Goal: Answer question/provide support: Answer question/provide support

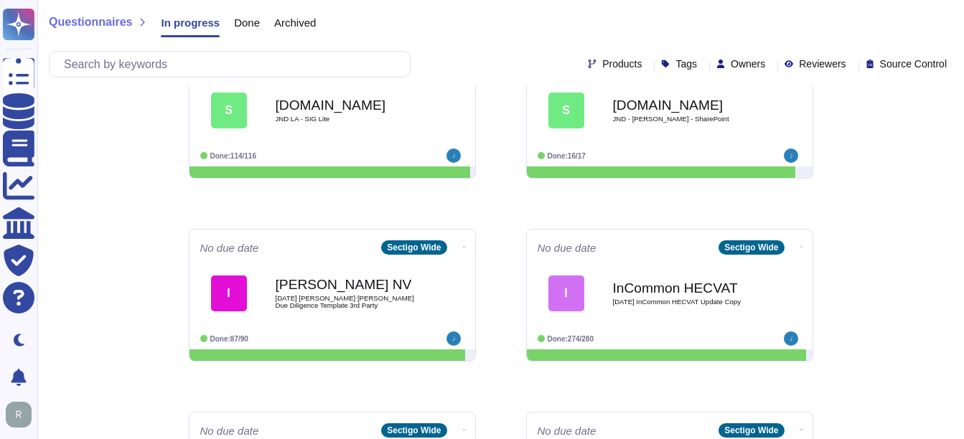
scroll to position [176, 0]
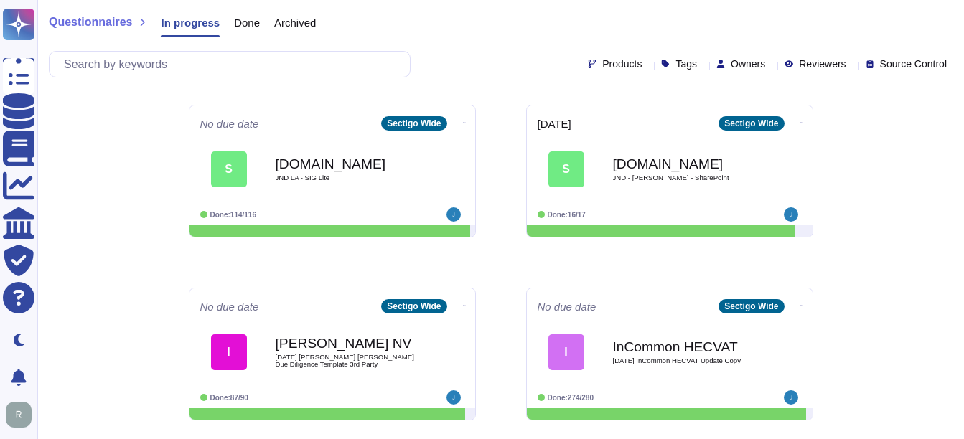
click at [249, 28] on span "Done" at bounding box center [247, 22] width 26 height 11
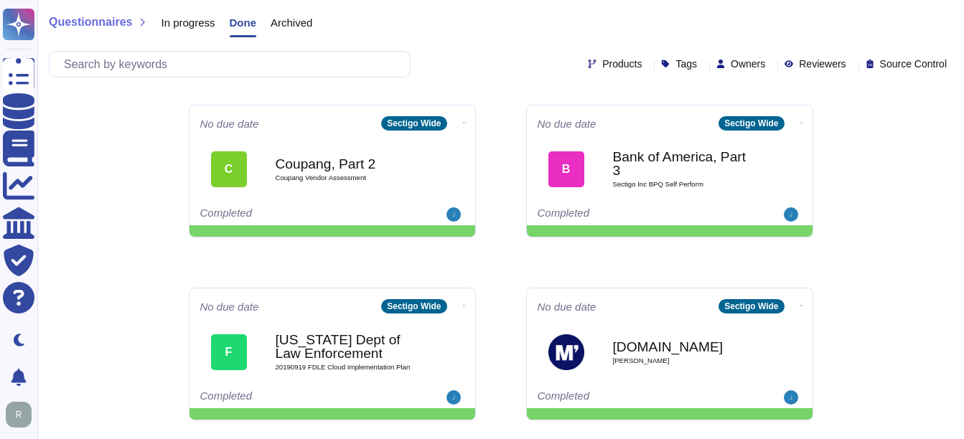
click at [302, 18] on span "Archived" at bounding box center [291, 22] width 42 height 11
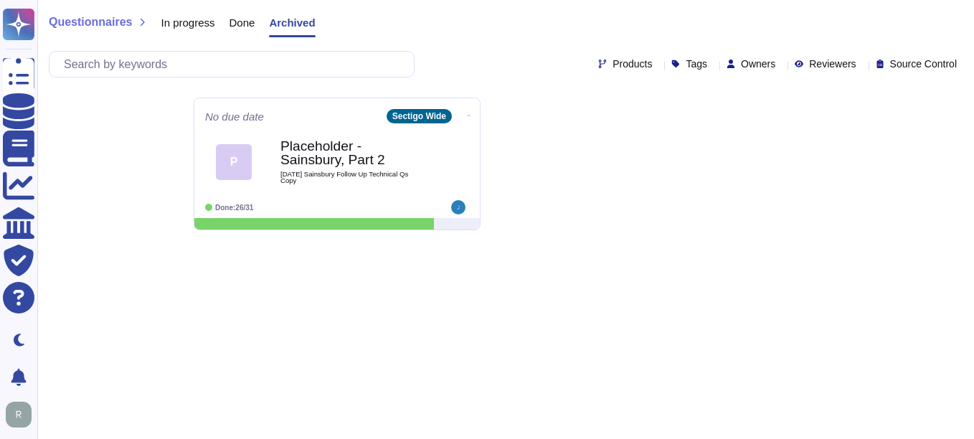
click at [225, 19] on div "Done" at bounding box center [235, 25] width 40 height 29
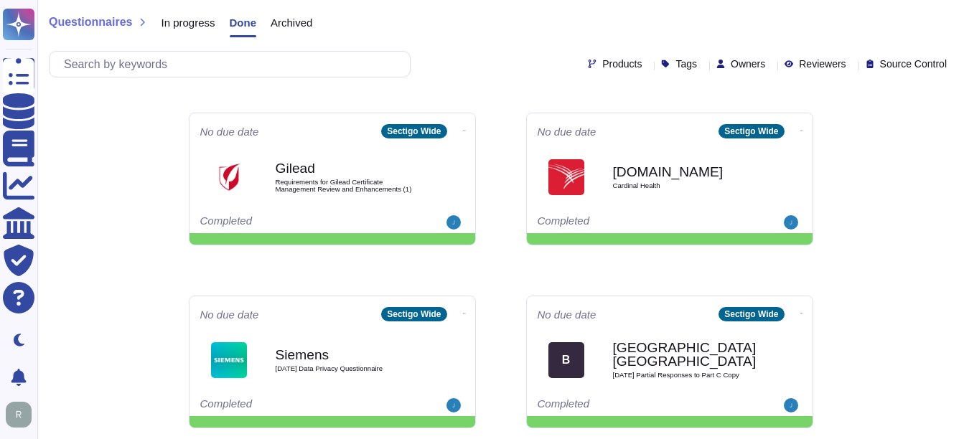
scroll to position [717, 0]
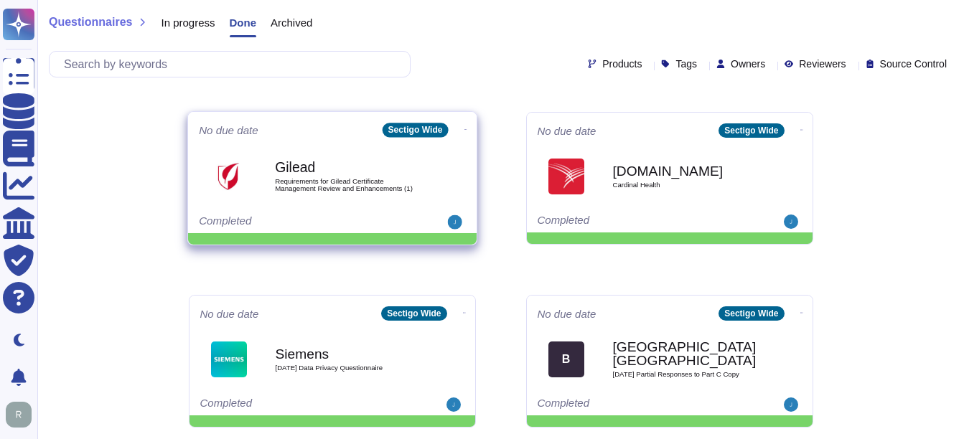
click at [385, 179] on span "Requirements for Gilead Certificate Management Review and Enhancements (1)" at bounding box center [347, 185] width 145 height 14
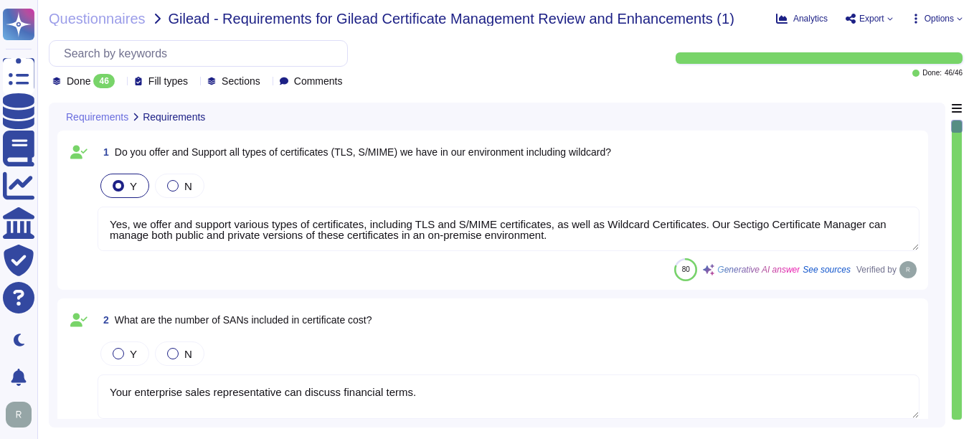
type textarea "Yes, we offer and support various types of certificates, including TLS and S/MI…"
type textarea "Your enterprise sales representative can discuss financial terms."
type textarea "Yes, we support Organization Validation (OV) certificates, which include domain…"
type textarea "Yes, Sectigo's Certificate Manager supports the issuance and management of Exte…"
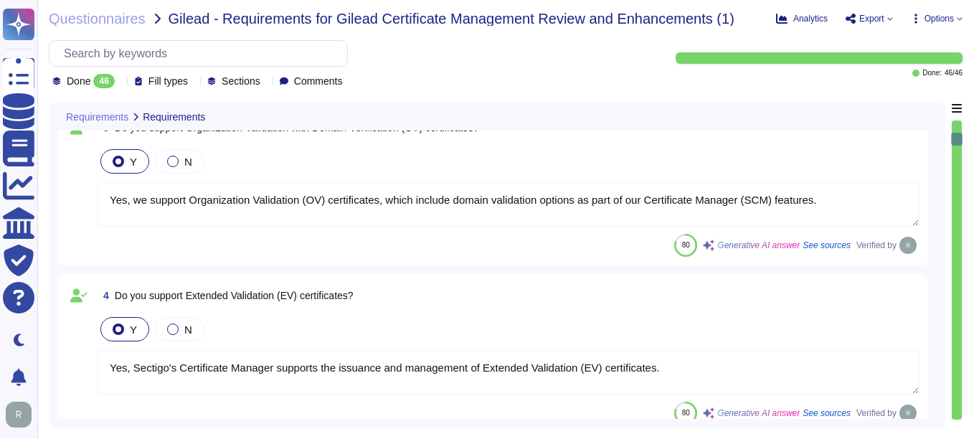
type textarea "We do not understand this question. OV certificates are a well understood techn…"
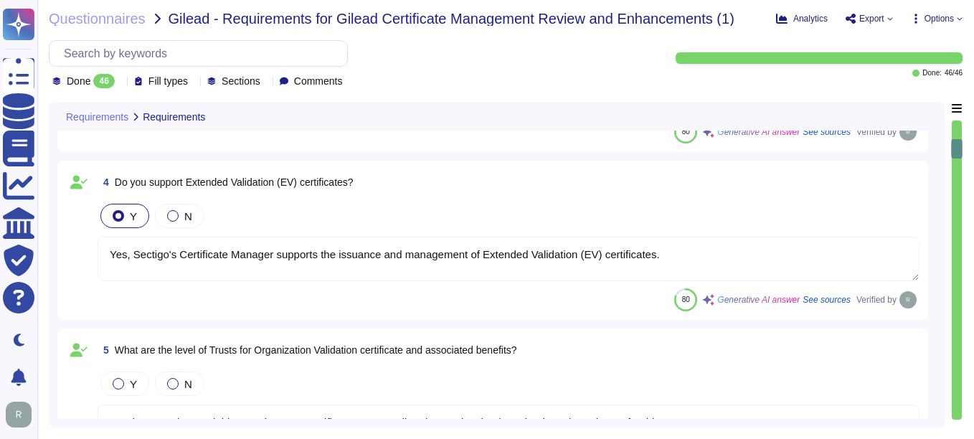
type textarea "There is no hard limit."
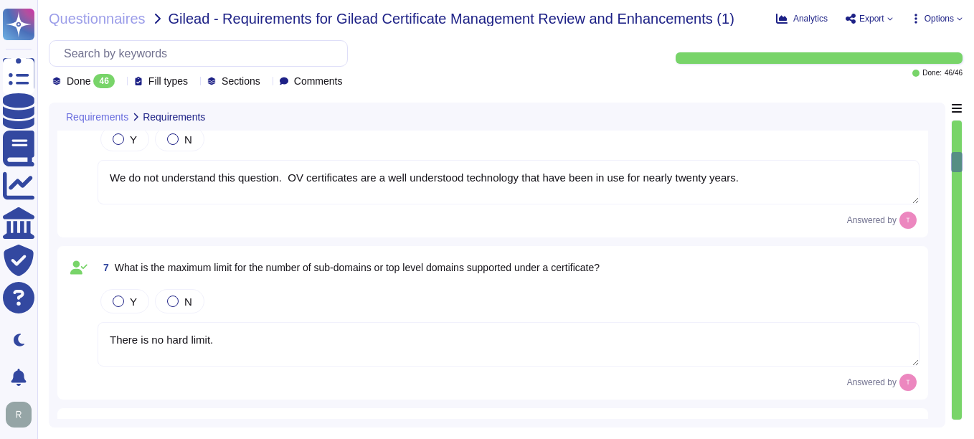
type textarea "Sectigo's policy for re-issuing a certificate involves the following steps: 1. …"
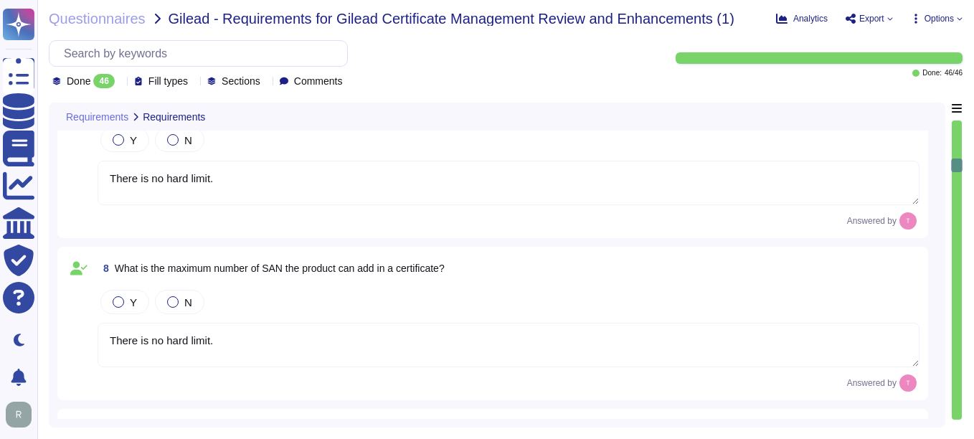
type textarea "Your enterprise sales rep can discuss licensing options."
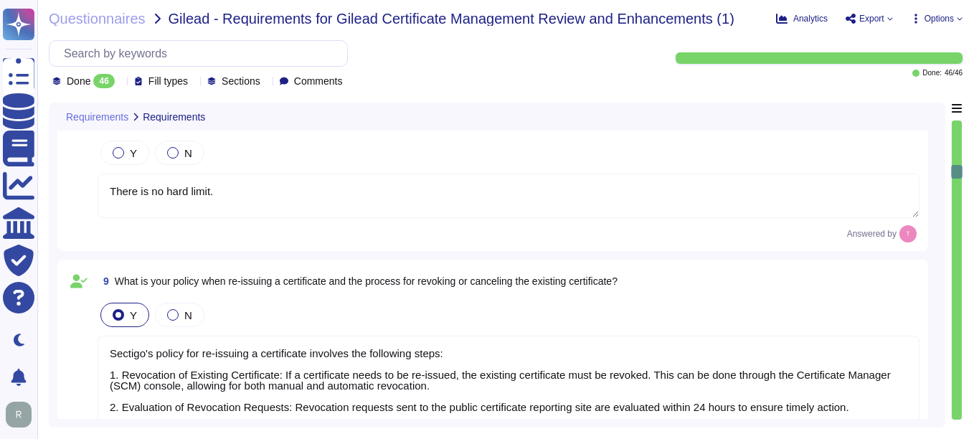
type textarea "You can discuss this with your enterprise sales representative."
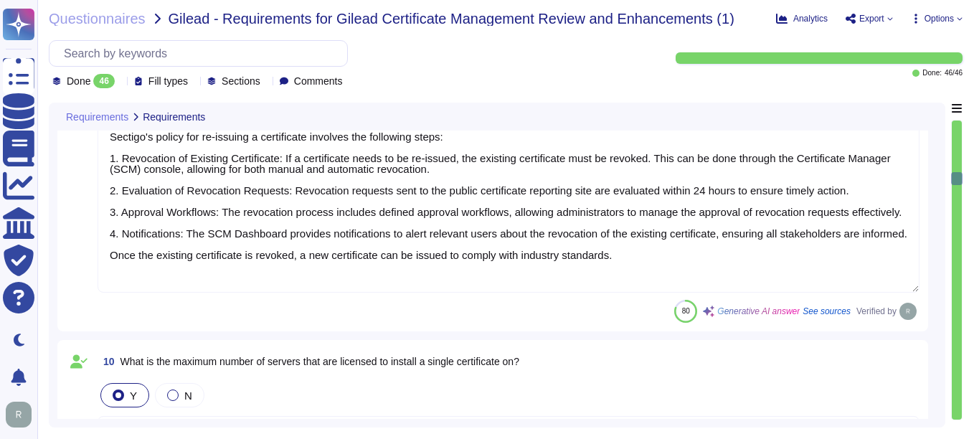
type textarea "DCV requires customer action and to timelines are entirely dependent on custome…"
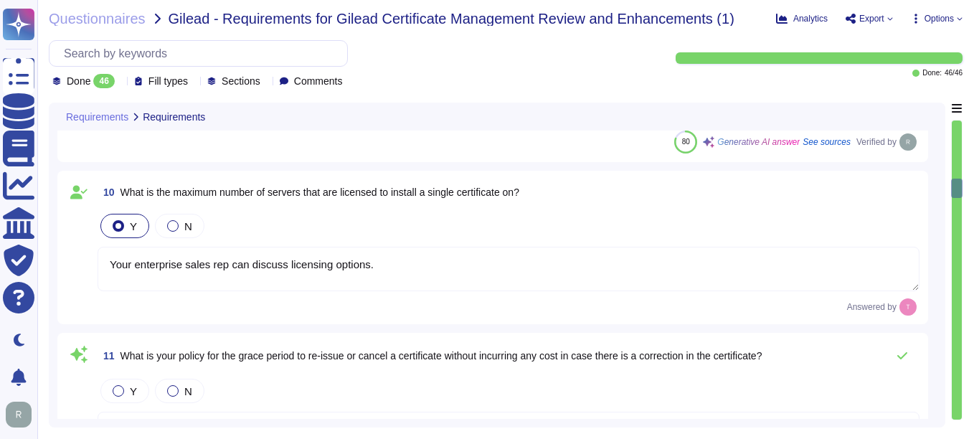
type textarea "There are no defined minima and maxima. Vetting in principle can be completed e…"
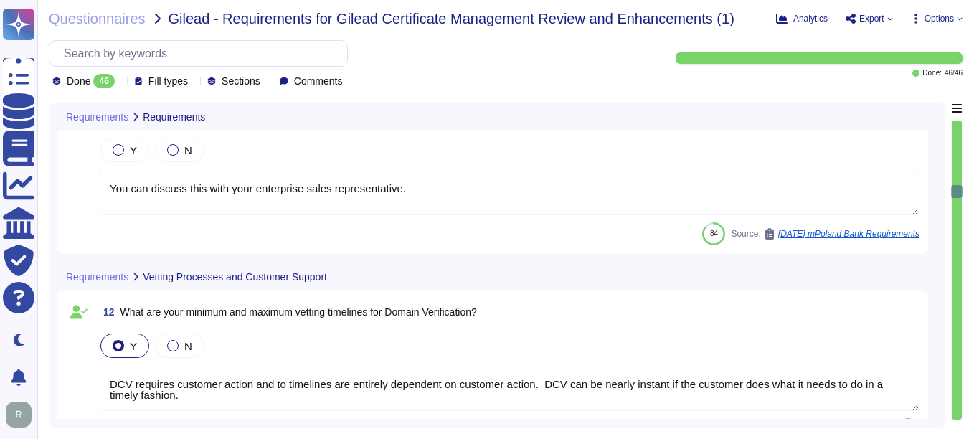
type textarea "There are no defined minima and maxima. Vetting in principle can be completed e…"
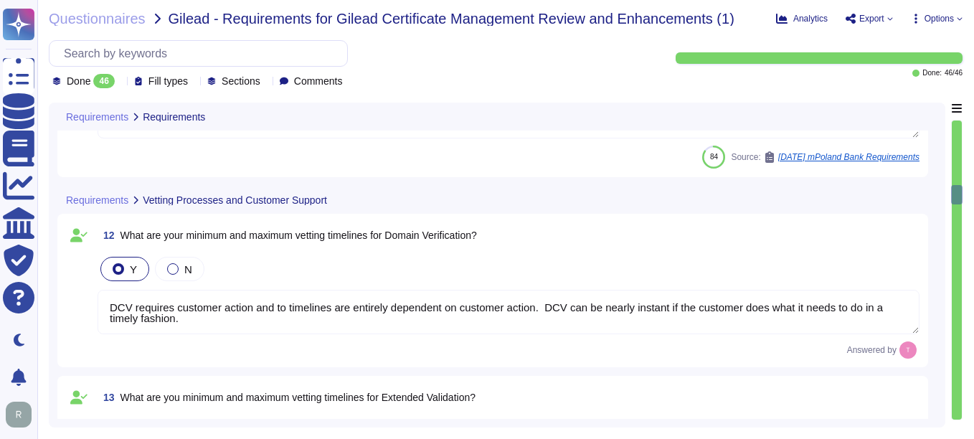
scroll to position [1937, 0]
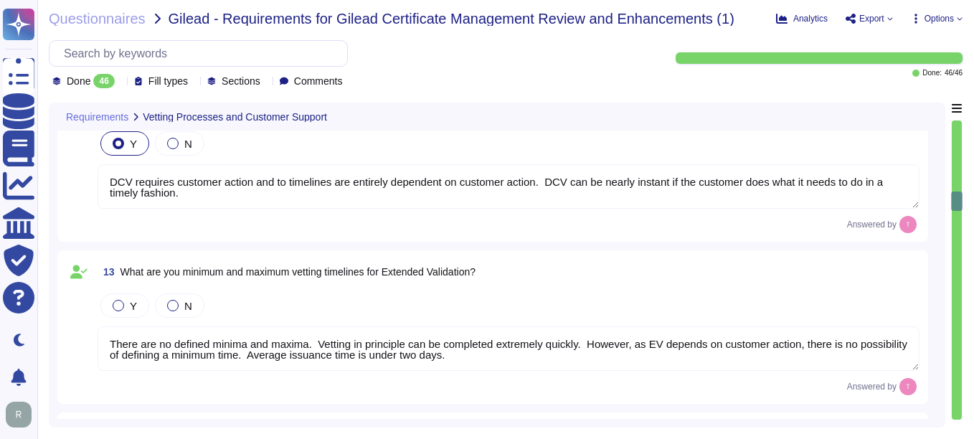
type textarea "Method of Communications: 1. Self-Service Ticketing System: Customers can submi…"
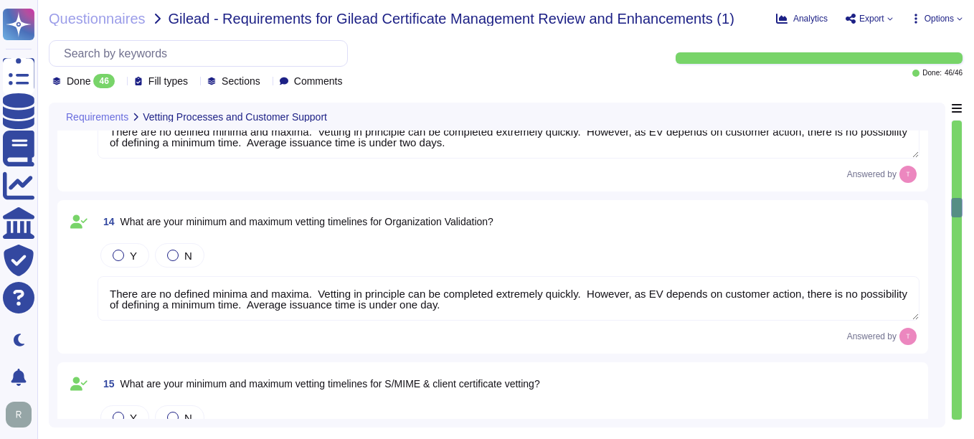
scroll to position [2224, 0]
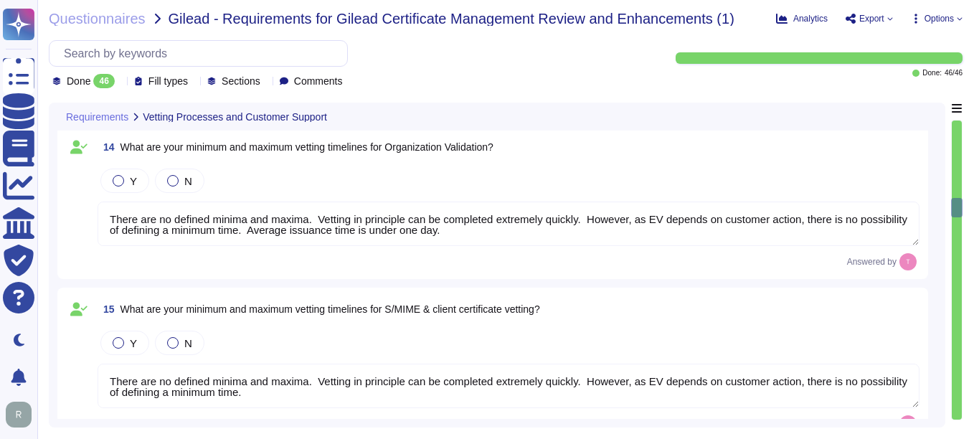
type textarea "Yes, technical support staff are available 24/7/365 depending on the service ag…"
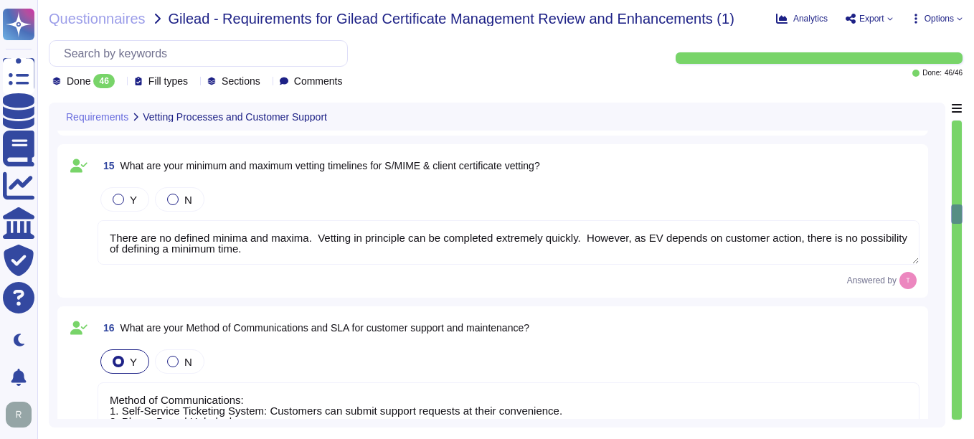
type textarea "Yes, our company is compliant with the Baseline Requirements set by the CA/Brow…"
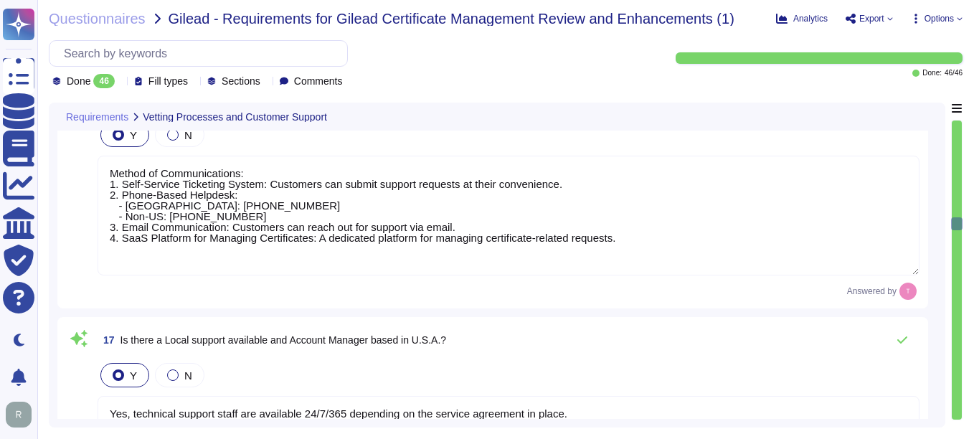
type textarea "Yes, Sectigo is prepared to support certificate lifecycle automation capabiliti…"
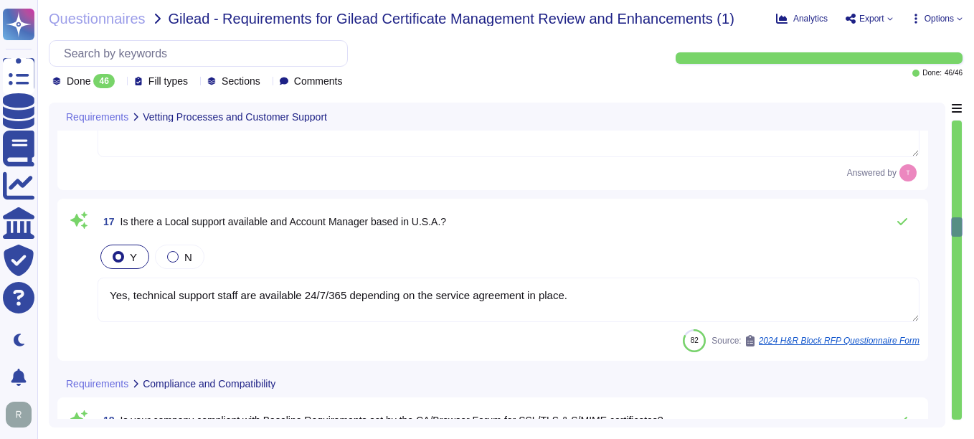
scroll to position [2726, 0]
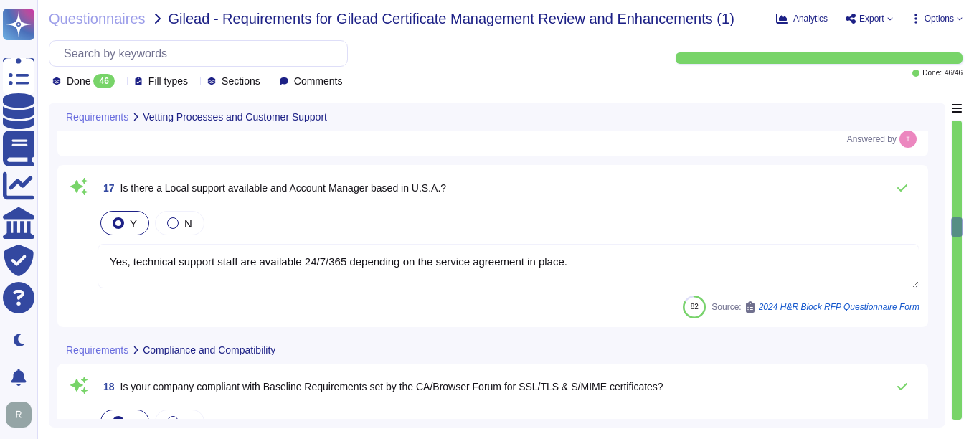
type textarea "Sectigo employs a comprehensive set of security measures to protect our infrast…"
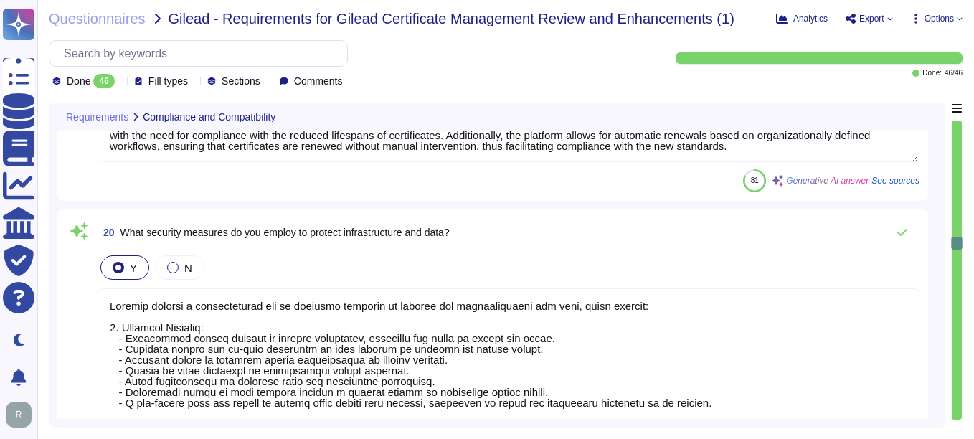
scroll to position [1, 0]
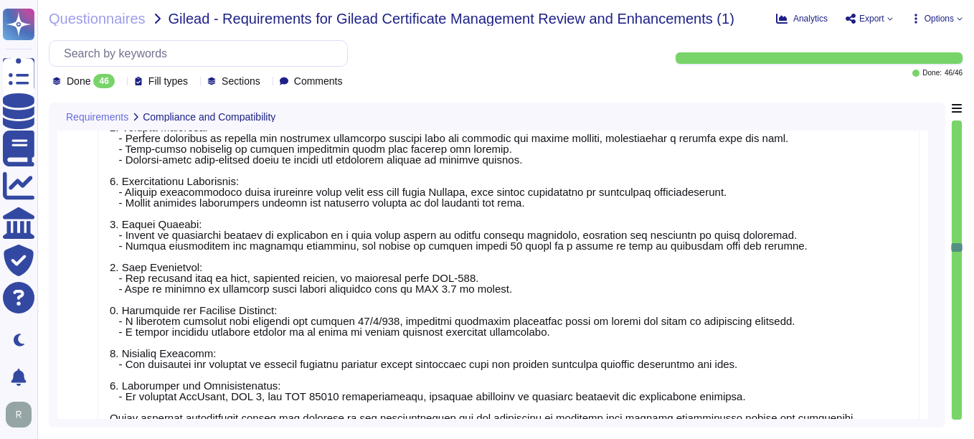
type textarea "Our solution is compatible with all major browsers, including Chrome, Edge, Saf…"
type textarea "We have an existing integration with Venafi. Details are available here: [URL][…"
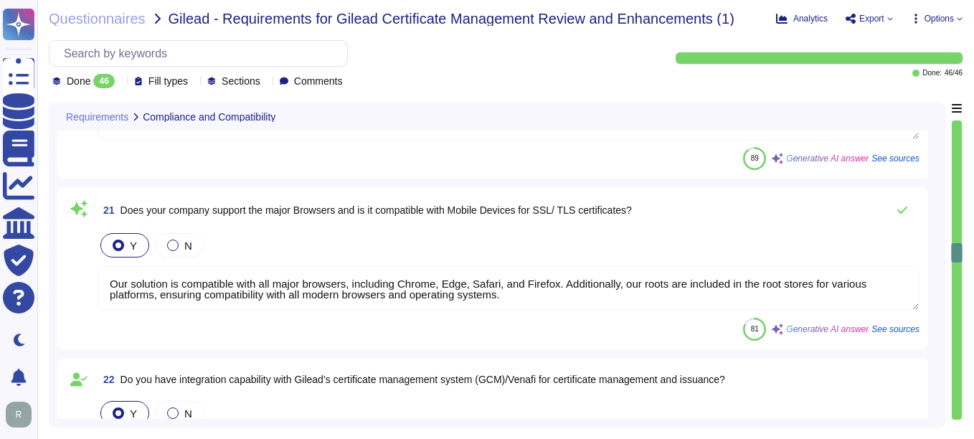
type textarea "CT logging is a root program requirement, and Sectigo logs all public TLS and S…"
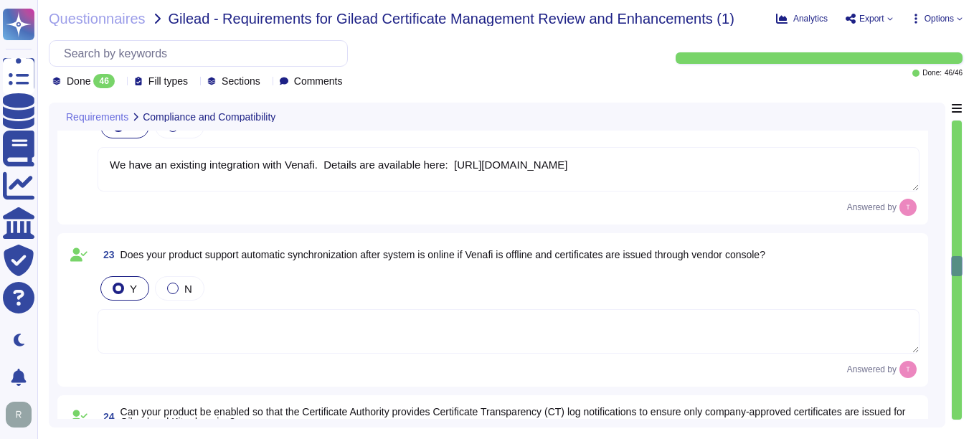
type textarea "Yes, we support proven secure hashing algorithms such as the SHA-2 family, whic…"
type textarea "Our most recent seet of WebTrust audits concluded in [DATE] and are available f…"
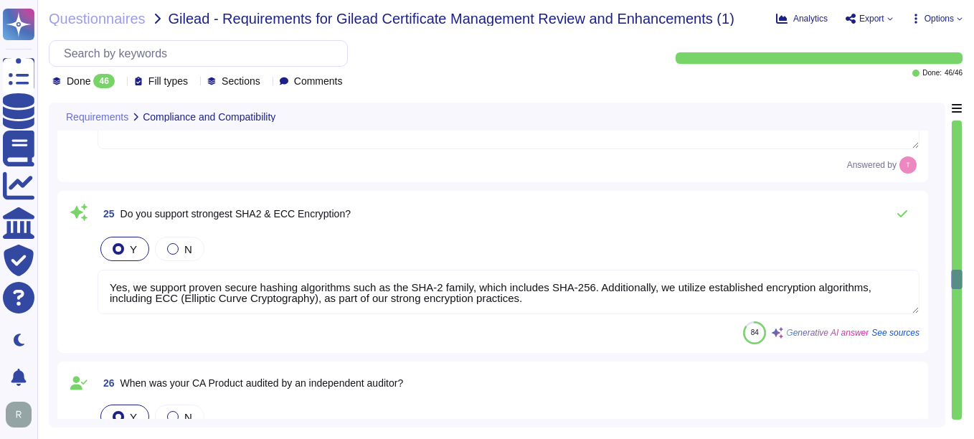
scroll to position [4448, 0]
type textarea "Our organization holds the following compliance certifications: 1. SOC 2 2. ISO…"
